Goal: Register for event/course

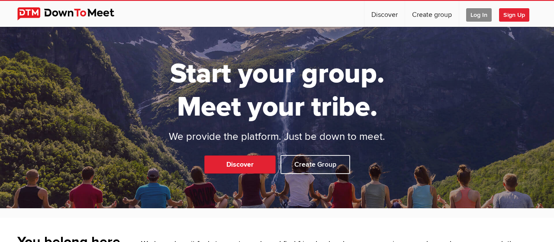
click at [479, 16] on span "Log In" at bounding box center [479, 14] width 26 height 13
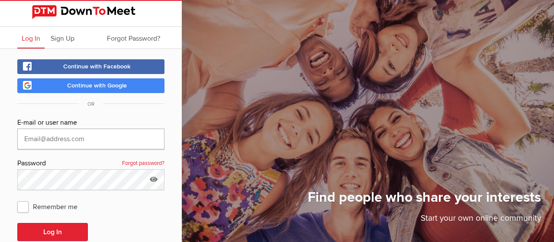
click at [121, 141] on input "text" at bounding box center [90, 138] width 147 height 21
type input "[EMAIL_ADDRESS][DOMAIN_NAME]"
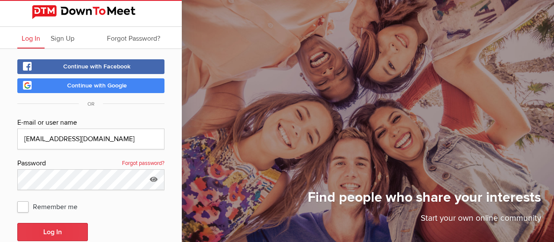
click at [55, 230] on button "Log In" at bounding box center [52, 232] width 71 height 18
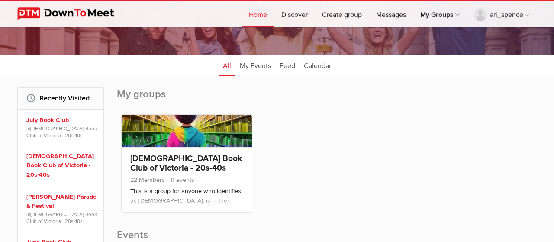
scroll to position [77, 0]
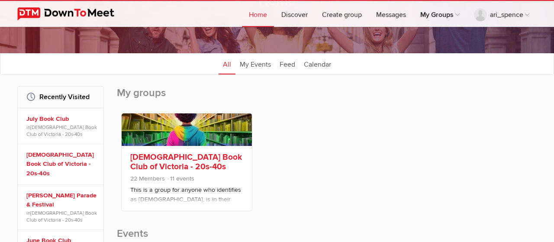
click at [146, 162] on link "[DEMOGRAPHIC_DATA] Book Club of Victoria - 20s-40s" at bounding box center [186, 162] width 112 height 20
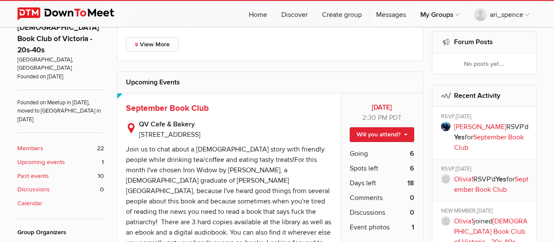
scroll to position [290, 0]
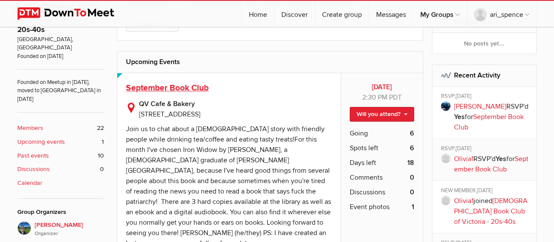
click at [162, 83] on span "September Book Club" at bounding box center [167, 88] width 83 height 10
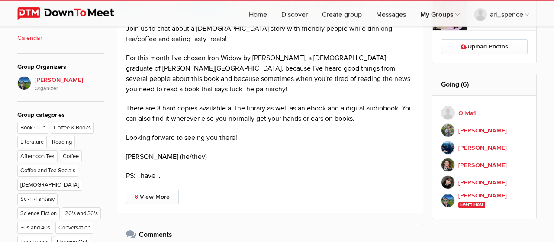
scroll to position [436, 0]
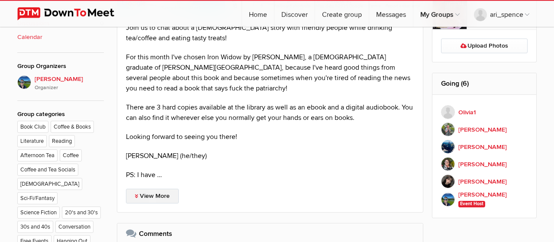
click at [157, 194] on link "View More" at bounding box center [152, 196] width 53 height 15
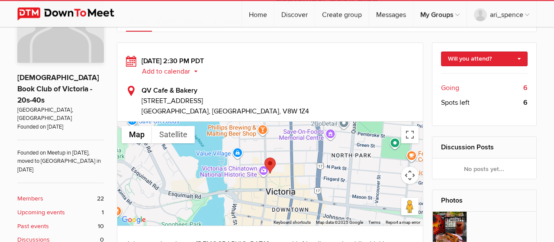
scroll to position [180, 0]
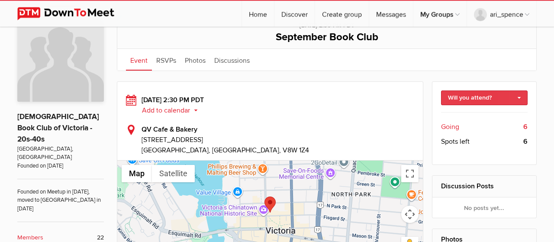
click at [479, 96] on link "Will you attend?" at bounding box center [484, 97] width 87 height 15
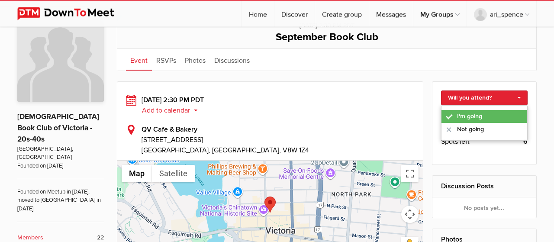
click at [465, 114] on link "I'm going" at bounding box center [484, 116] width 86 height 13
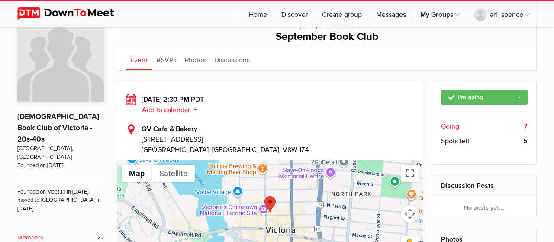
scroll to position [180, 0]
